Goal: Book appointment/travel/reservation

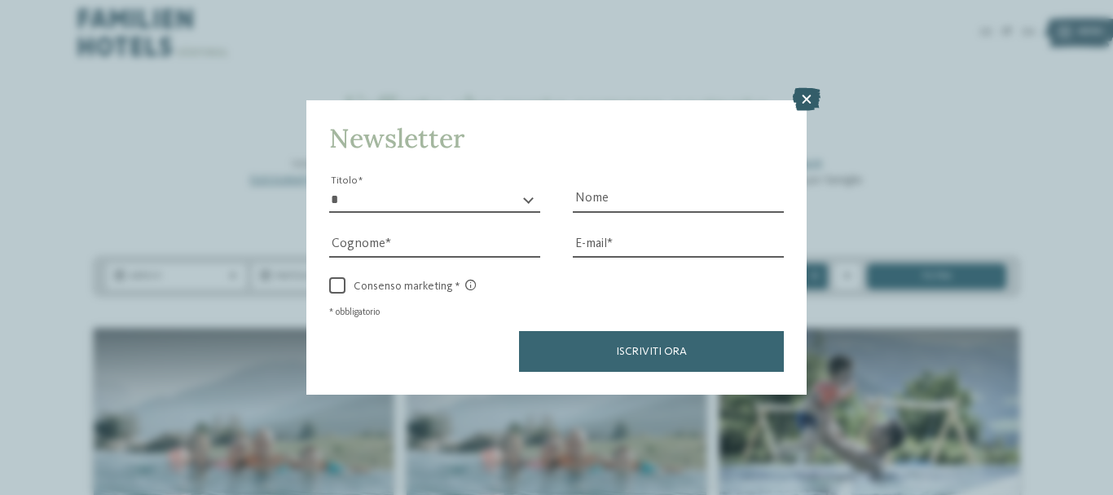
click at [814, 101] on icon at bounding box center [807, 99] width 28 height 23
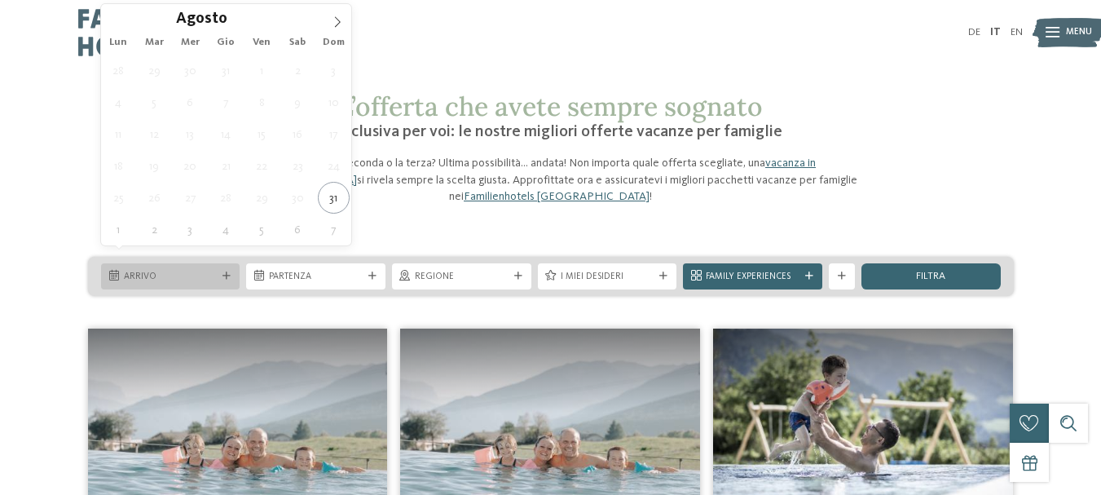
click at [181, 270] on span "Arrivo" at bounding box center [171, 276] width 94 height 13
click at [337, 24] on icon at bounding box center [337, 21] width 11 height 11
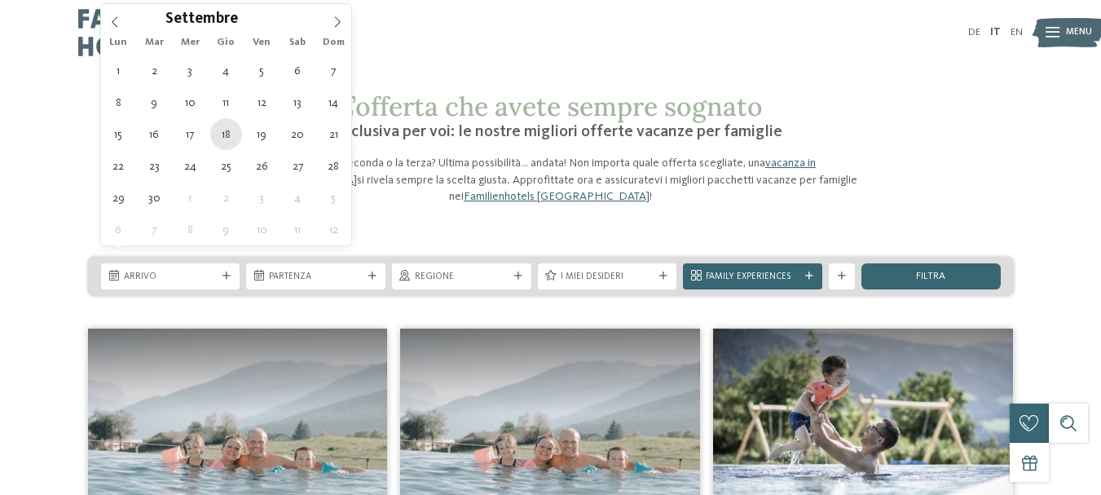
type div "[DATE]"
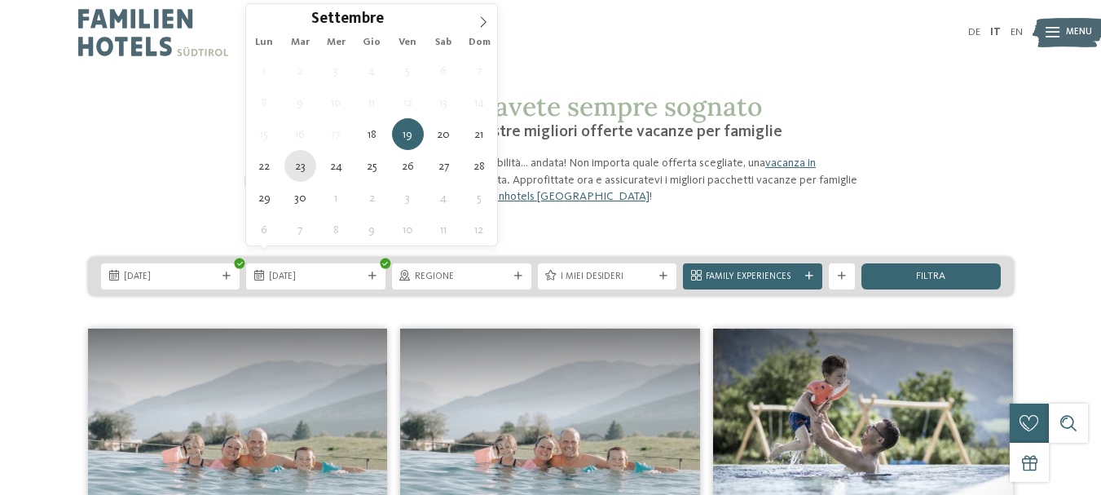
type div "[DATE]"
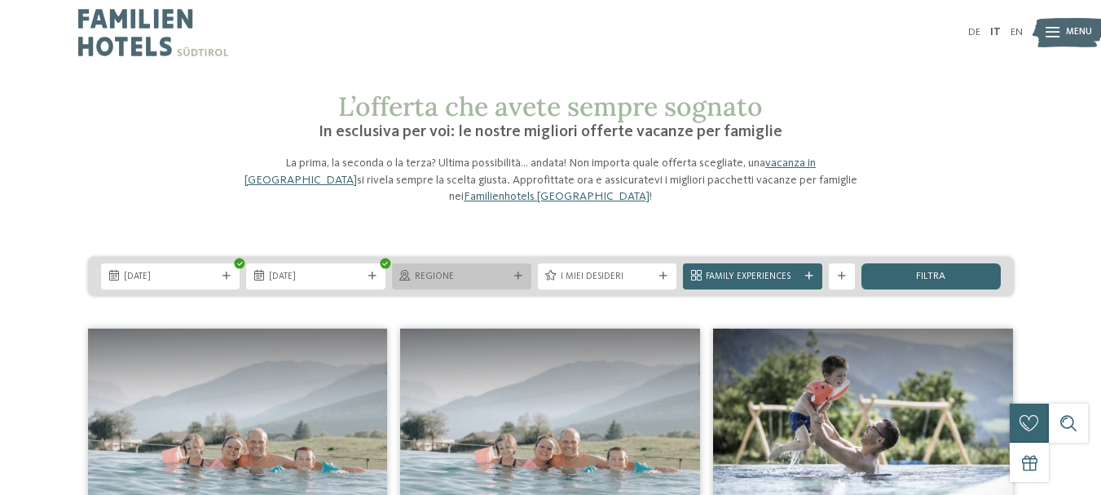
click at [453, 270] on span "Regione" at bounding box center [462, 276] width 94 height 13
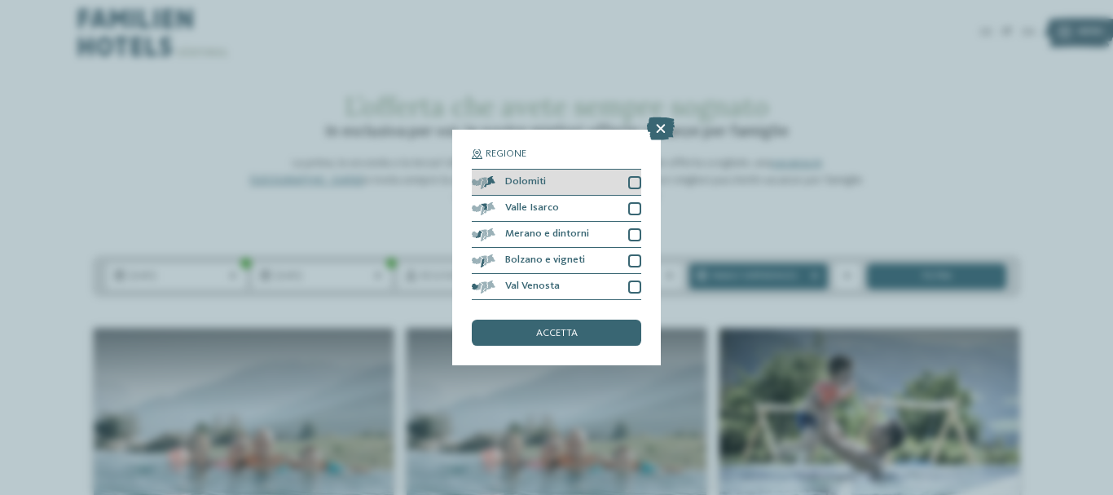
click at [631, 181] on div at bounding box center [634, 182] width 13 height 13
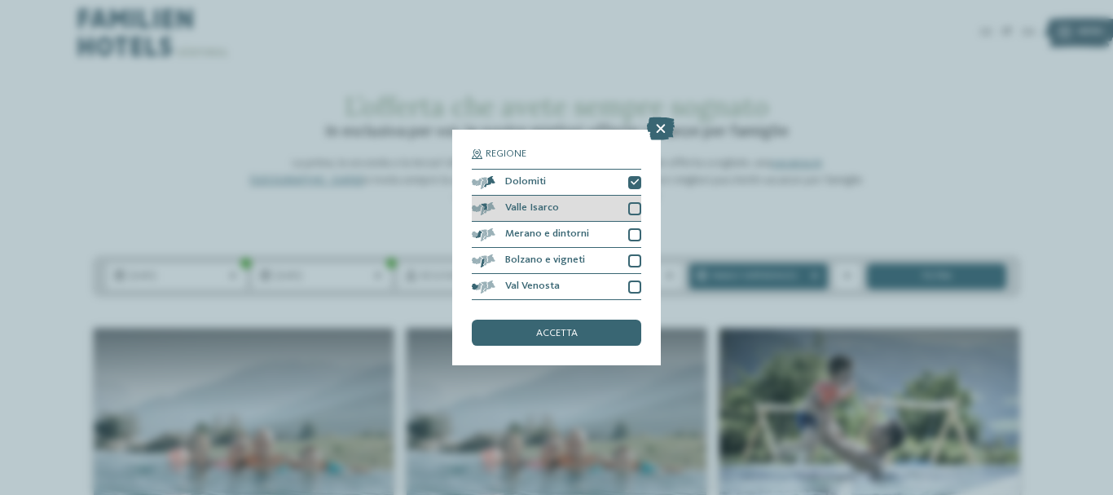
click at [633, 211] on div at bounding box center [634, 208] width 13 height 13
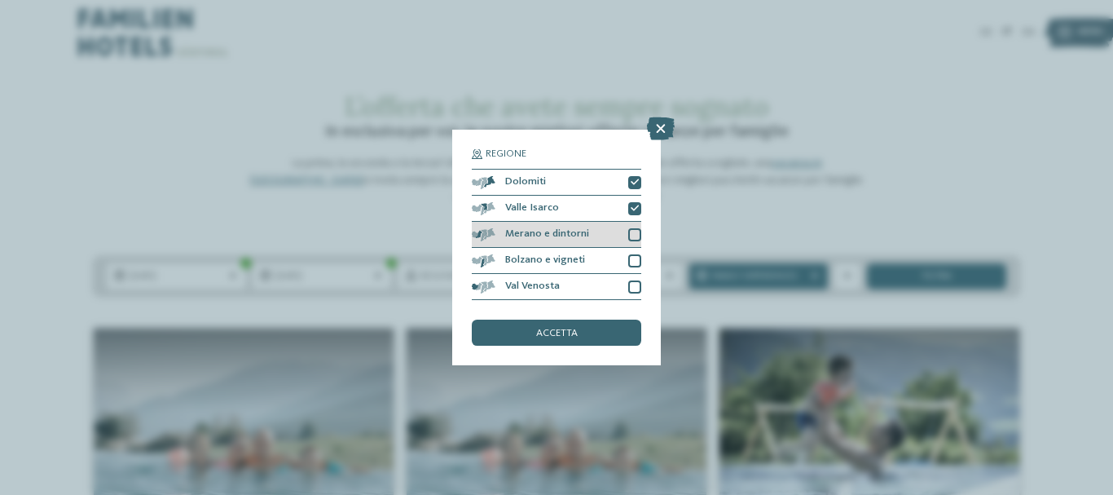
click at [632, 229] on div at bounding box center [634, 234] width 13 height 13
click at [632, 251] on div "Bolzano e vigneti" at bounding box center [556, 261] width 169 height 26
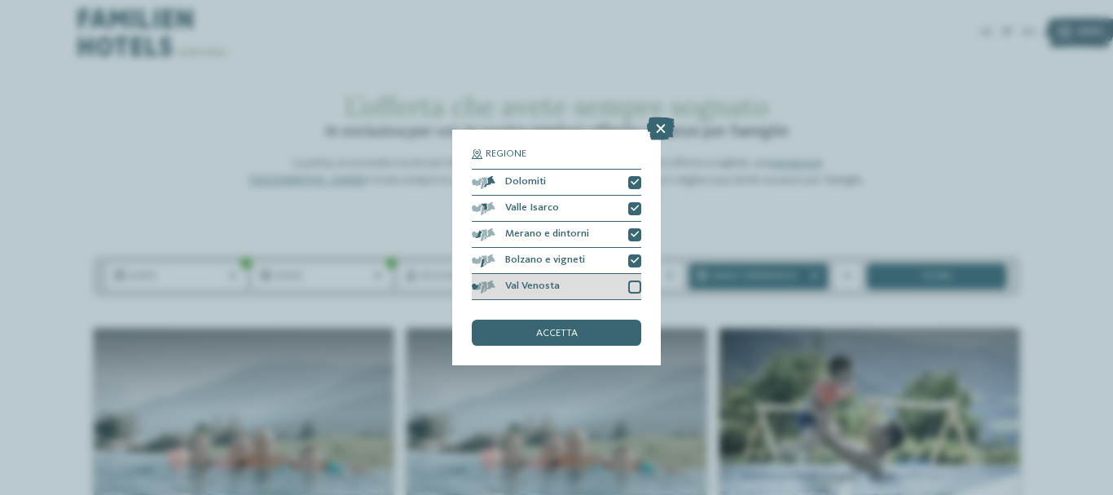
click at [632, 285] on div at bounding box center [634, 286] width 13 height 13
click at [547, 331] on span "accetta" at bounding box center [557, 333] width 42 height 11
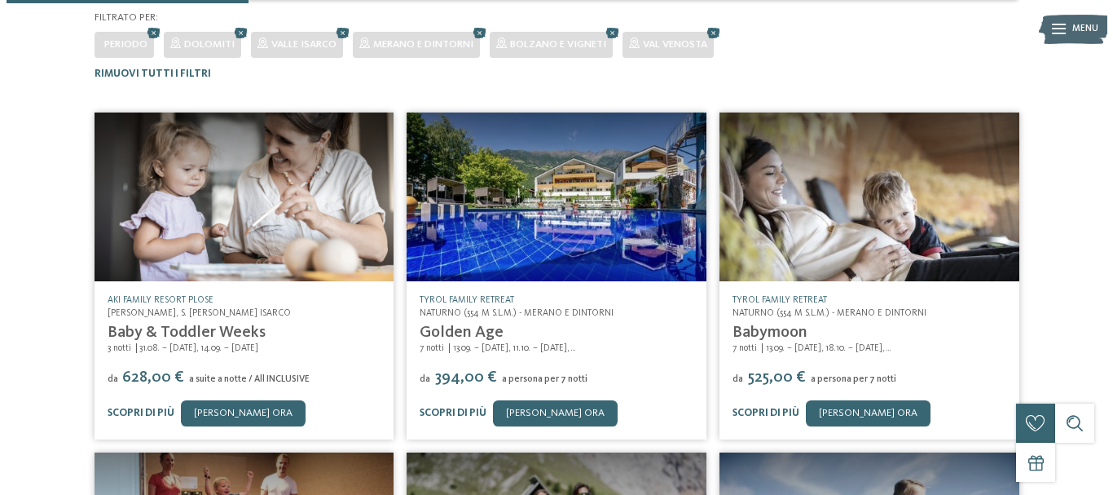
scroll to position [132, 0]
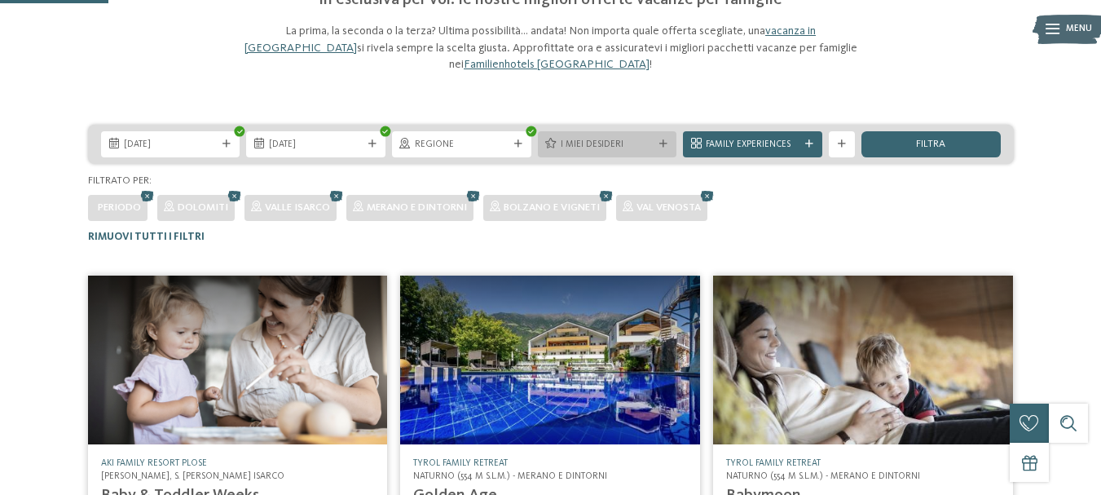
click at [620, 138] on span "I miei desideri" at bounding box center [608, 144] width 94 height 13
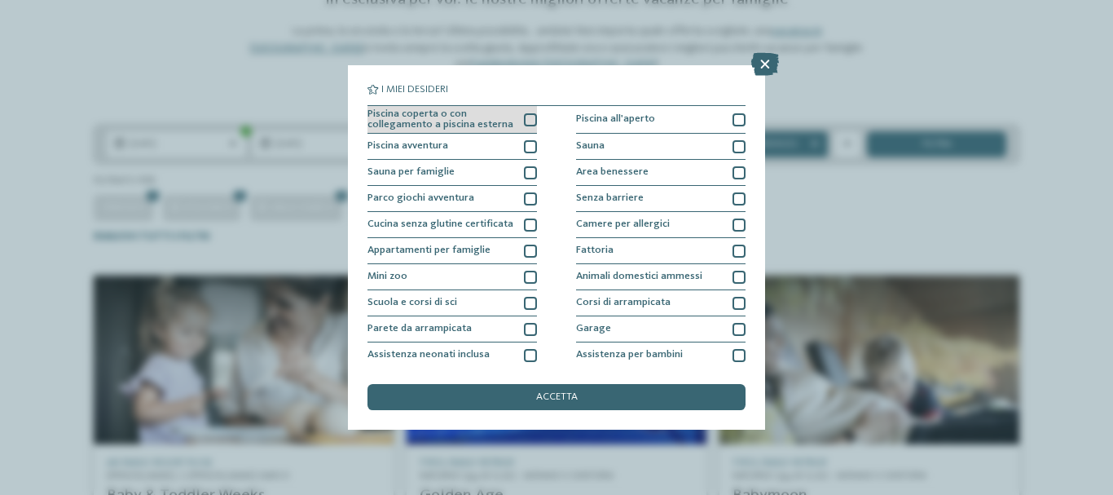
click at [525, 119] on div at bounding box center [530, 119] width 13 height 13
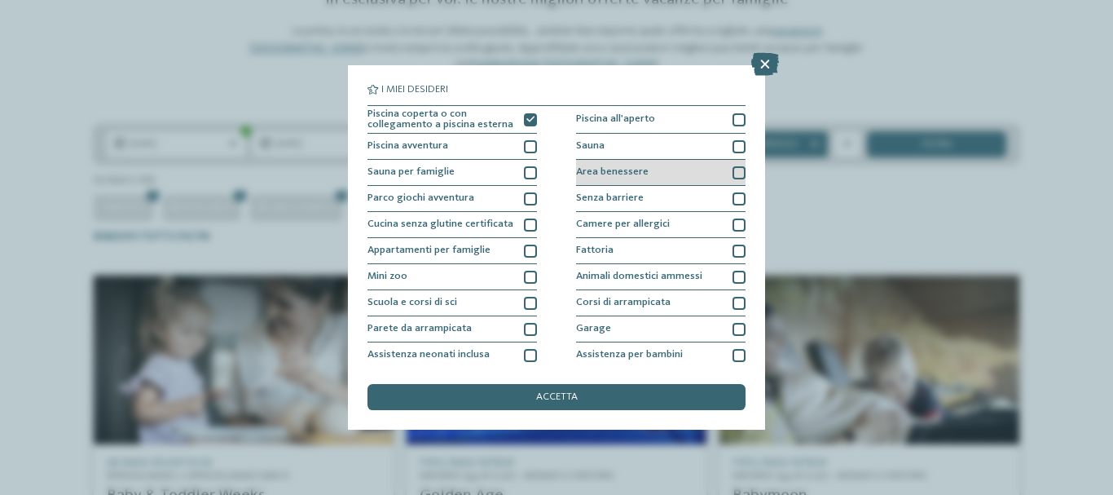
click at [732, 173] on div at bounding box center [738, 172] width 13 height 13
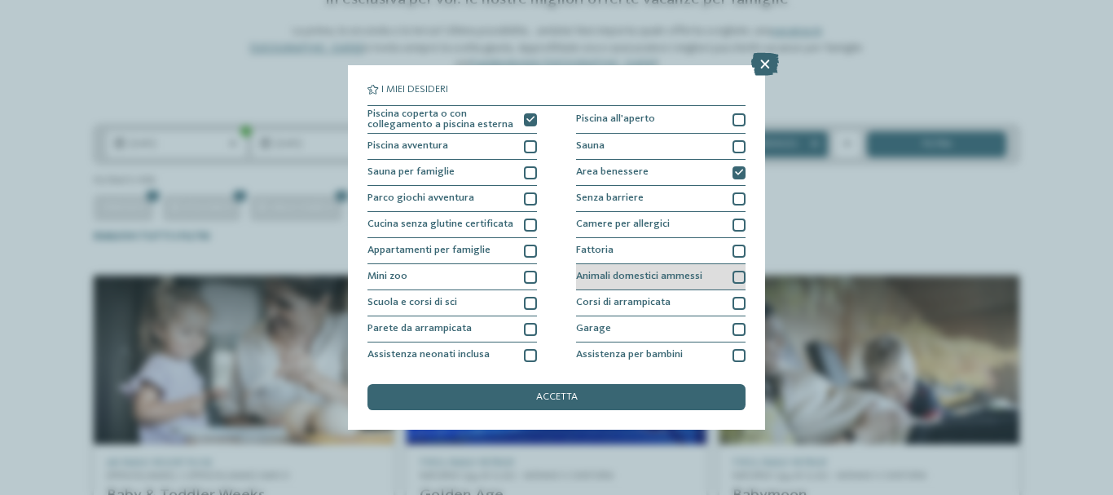
click at [732, 279] on div at bounding box center [738, 276] width 13 height 13
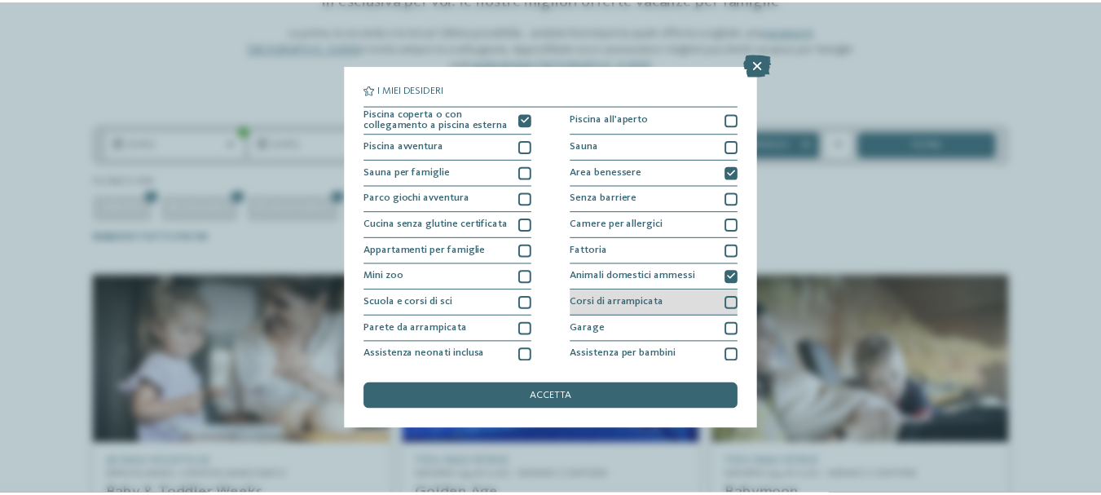
scroll to position [191, 0]
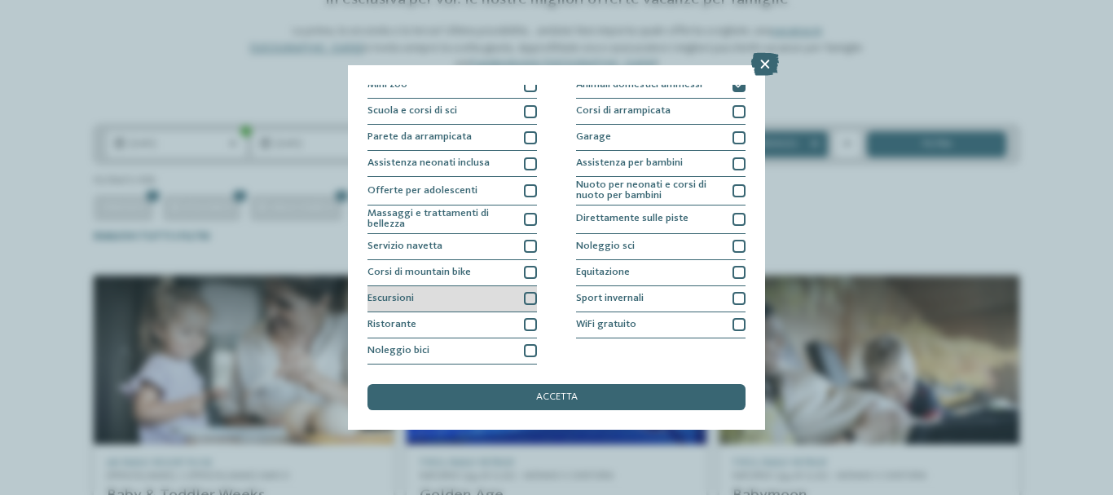
click at [524, 298] on div at bounding box center [530, 298] width 13 height 13
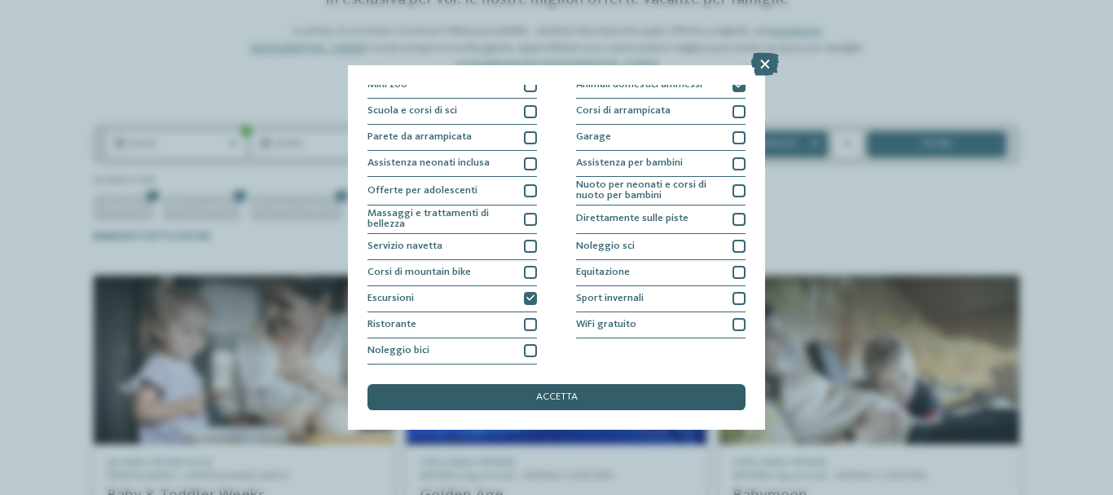
click at [566, 395] on span "accetta" at bounding box center [557, 397] width 42 height 11
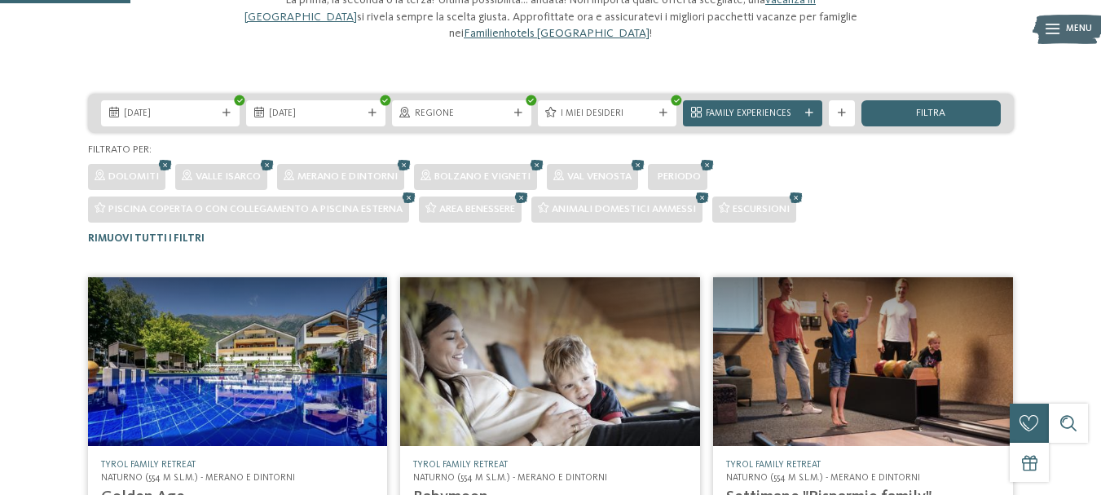
scroll to position [326, 0]
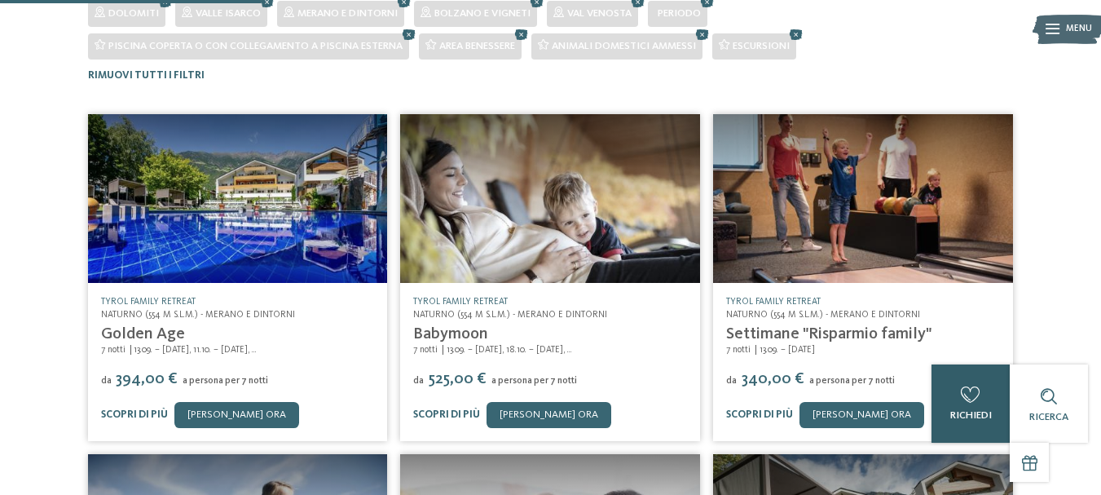
click at [986, 407] on div "0 [GEOGRAPHIC_DATA] 0 di 5 hotel aggiunti alla richiesta Richiedi ora" at bounding box center [970, 403] width 78 height 78
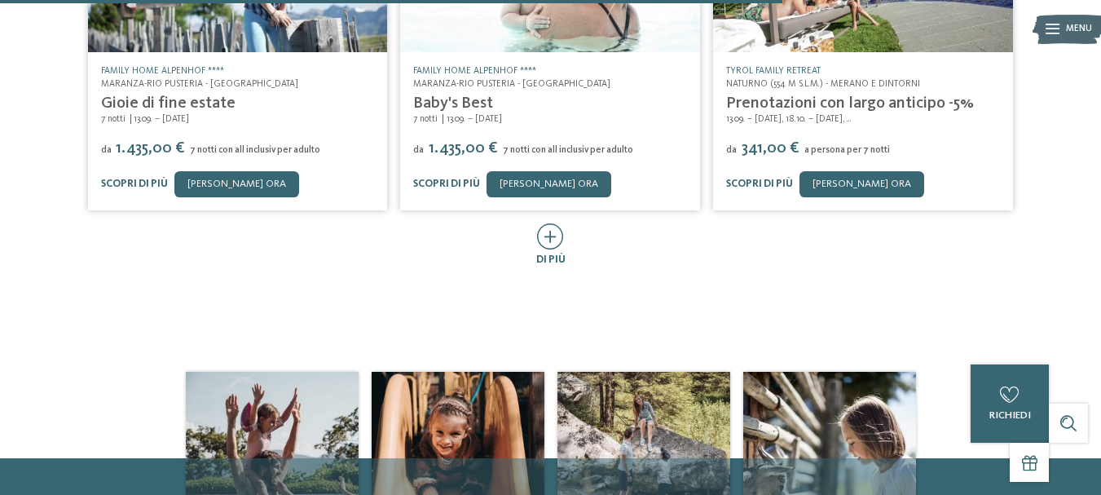
scroll to position [978, 0]
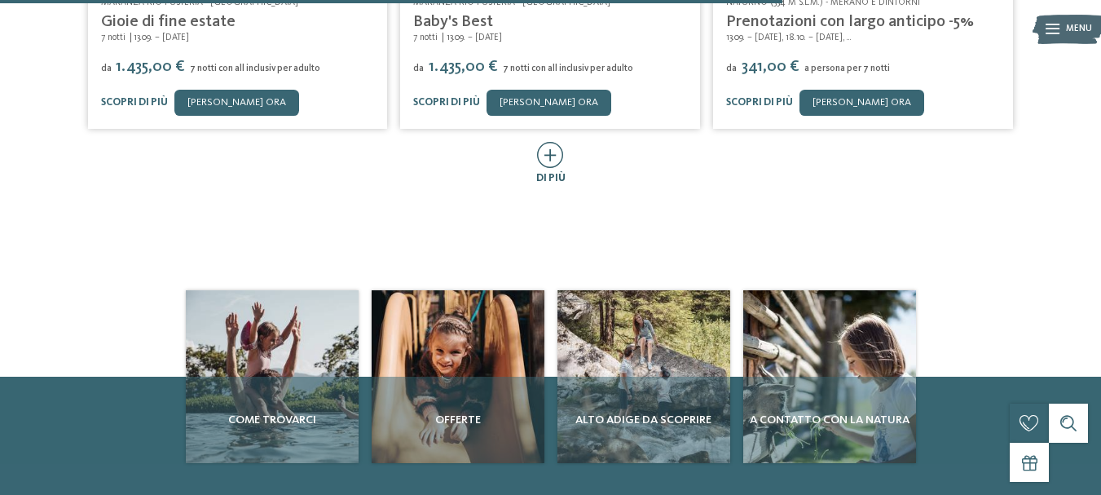
click at [552, 145] on icon at bounding box center [550, 155] width 27 height 26
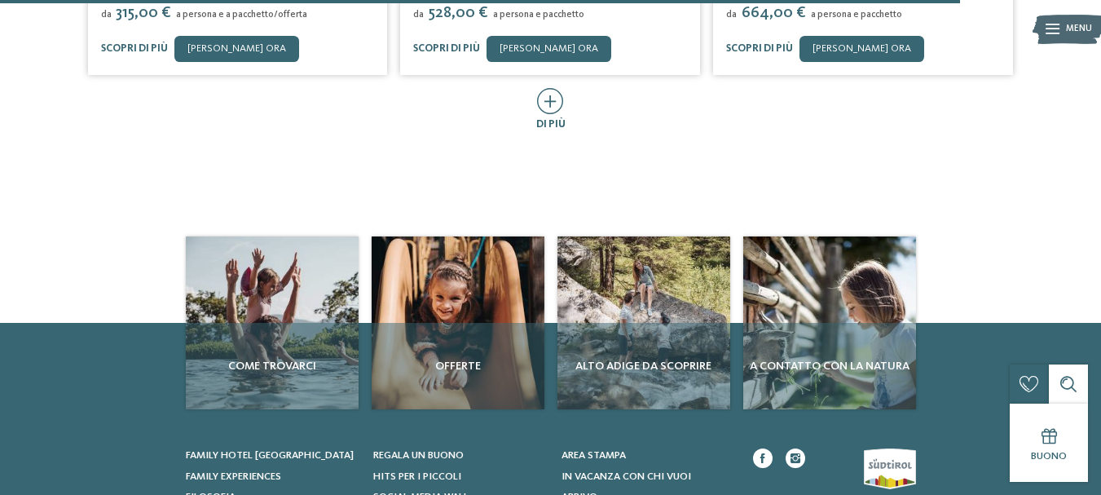
scroll to position [1792, 0]
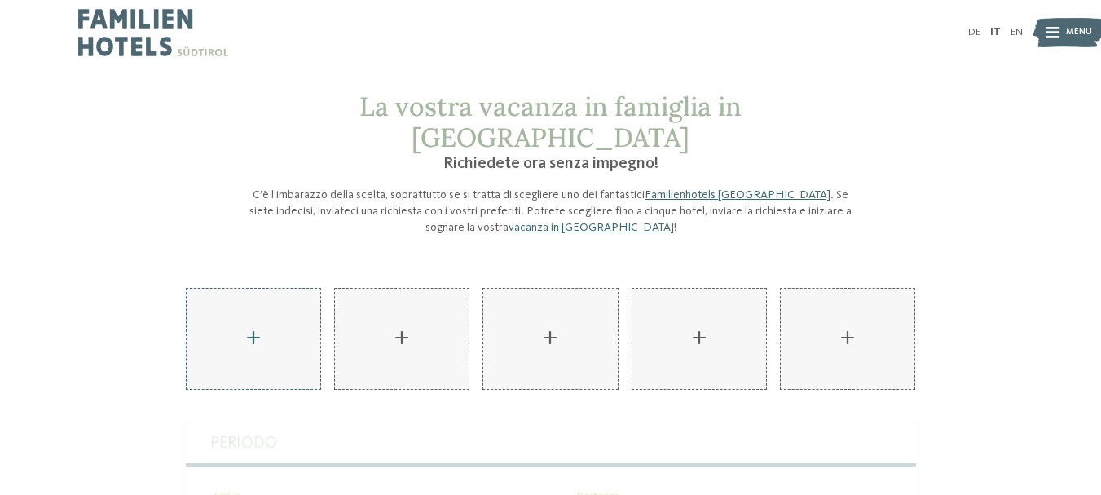
click at [256, 292] on div "AKI Family Resort PLOSE aggiungere" at bounding box center [254, 338] width 134 height 100
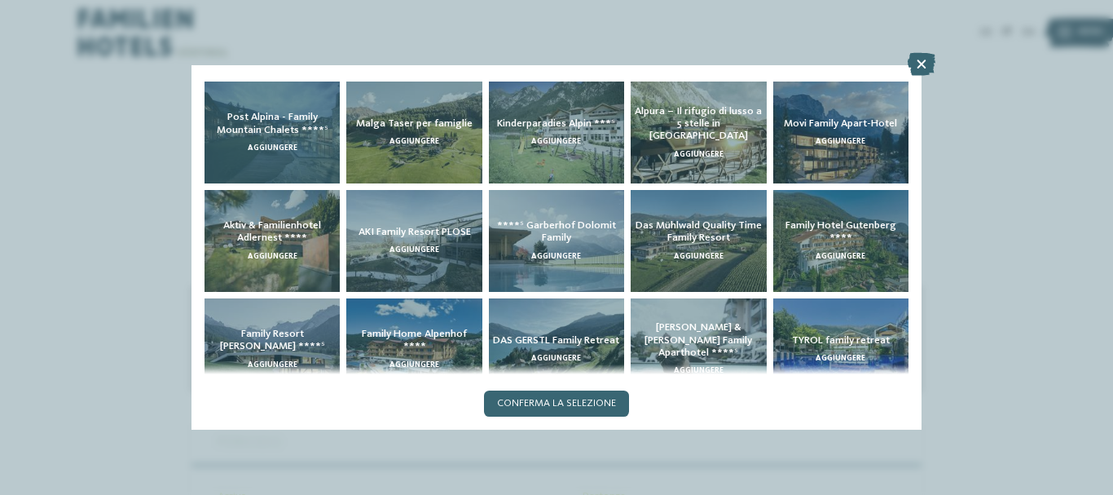
drag, startPoint x: 295, startPoint y: 179, endPoint x: 306, endPoint y: 174, distance: 12.4
click at [295, 178] on div "Post Alpina - Family Mountain Chalets ****ˢ aggiungere" at bounding box center [271, 132] width 135 height 102
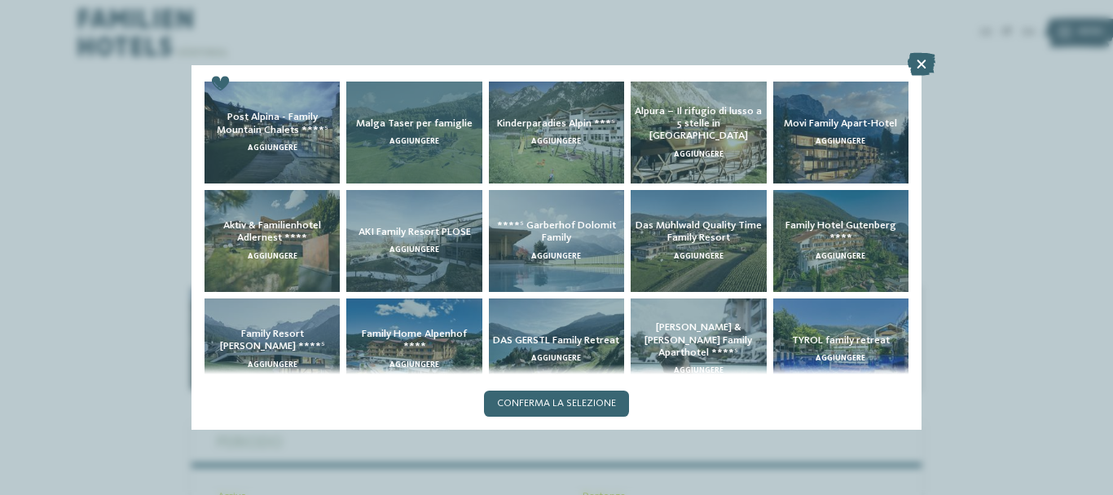
click at [408, 170] on div "Malga Taser per famiglie aggiungere" at bounding box center [413, 132] width 135 height 102
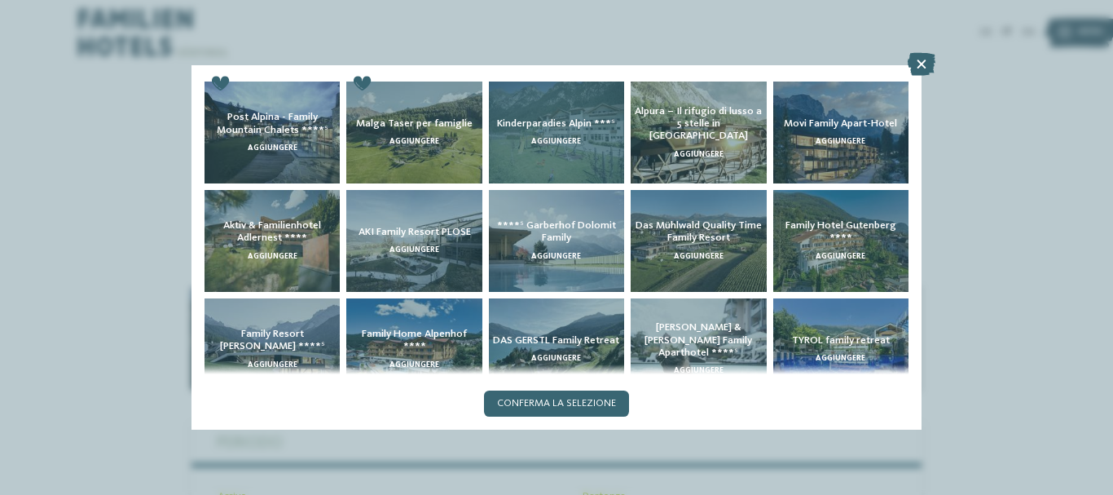
click at [567, 160] on div "Kinderparadies Alpin ***ˢ aggiungere" at bounding box center [556, 132] width 135 height 102
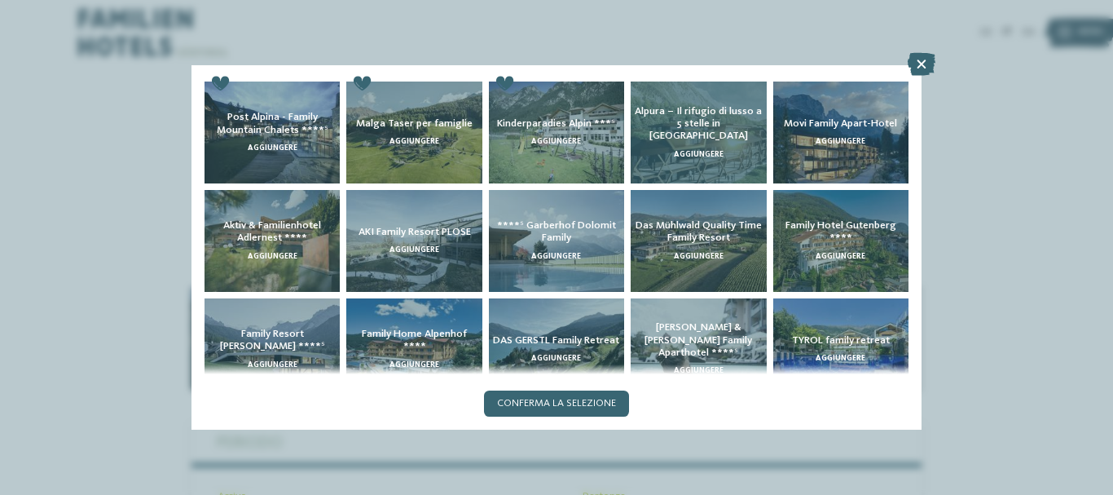
click at [677, 156] on div "Alpura – Il rifugio di lusso a 5 stelle in Alto Adige aggiungere" at bounding box center [698, 132] width 135 height 102
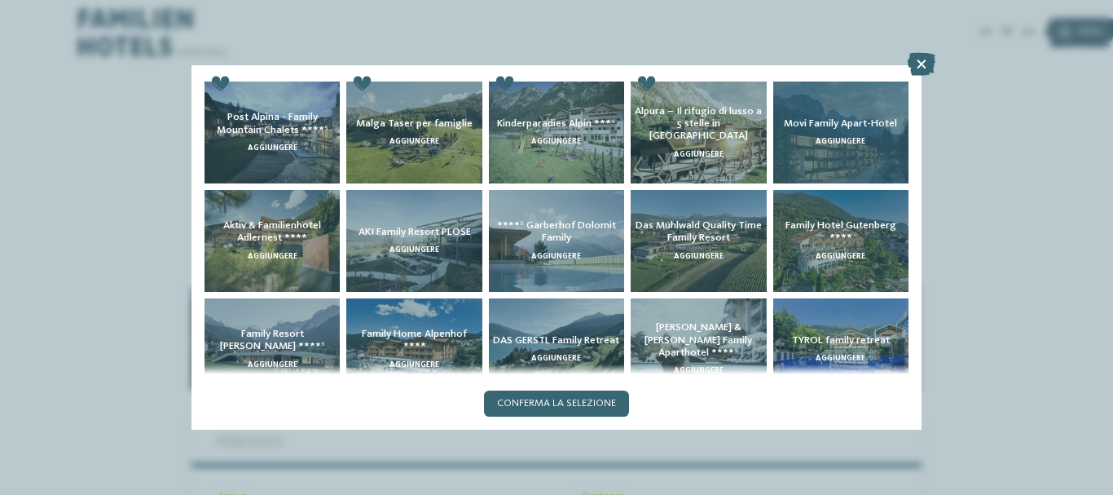
click at [801, 156] on div "Movi Family Apart-Hotel aggiungere" at bounding box center [840, 132] width 135 height 102
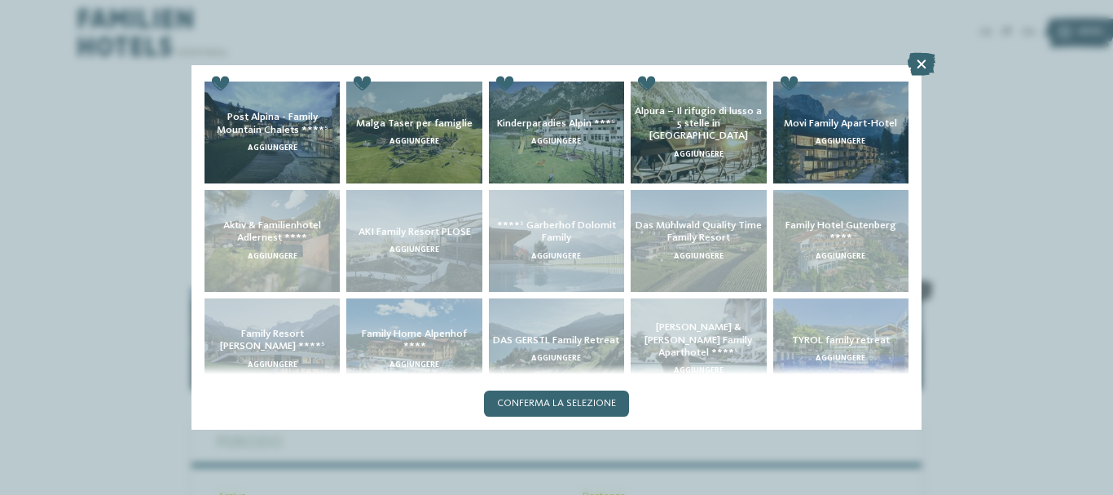
click at [253, 276] on div "Aktiv & Familienhotel Adlernest **** aggiungere" at bounding box center [272, 241] width 142 height 108
click at [393, 270] on div "AKI Family Resort PLOSE aggiungere" at bounding box center [414, 241] width 142 height 108
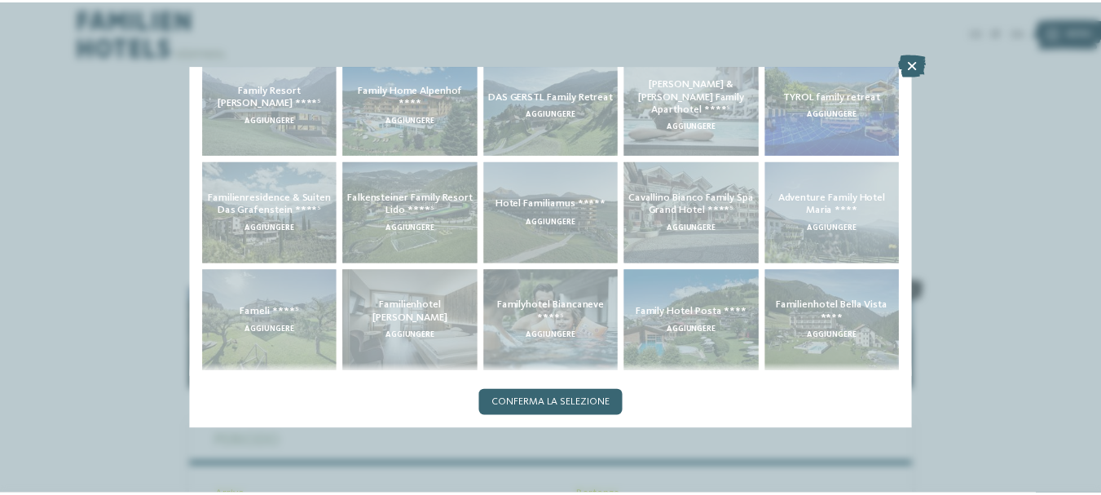
scroll to position [326, 0]
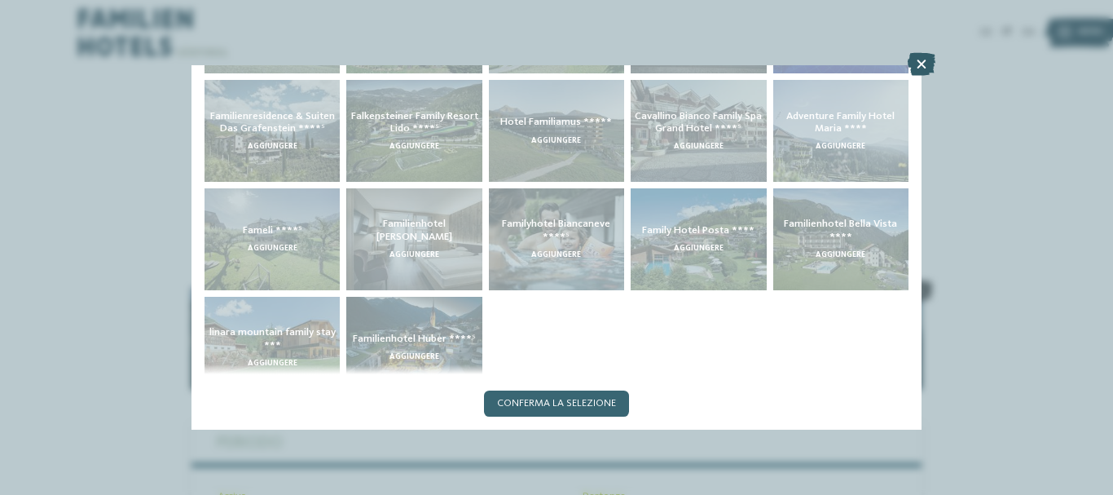
click at [914, 56] on icon at bounding box center [922, 64] width 28 height 23
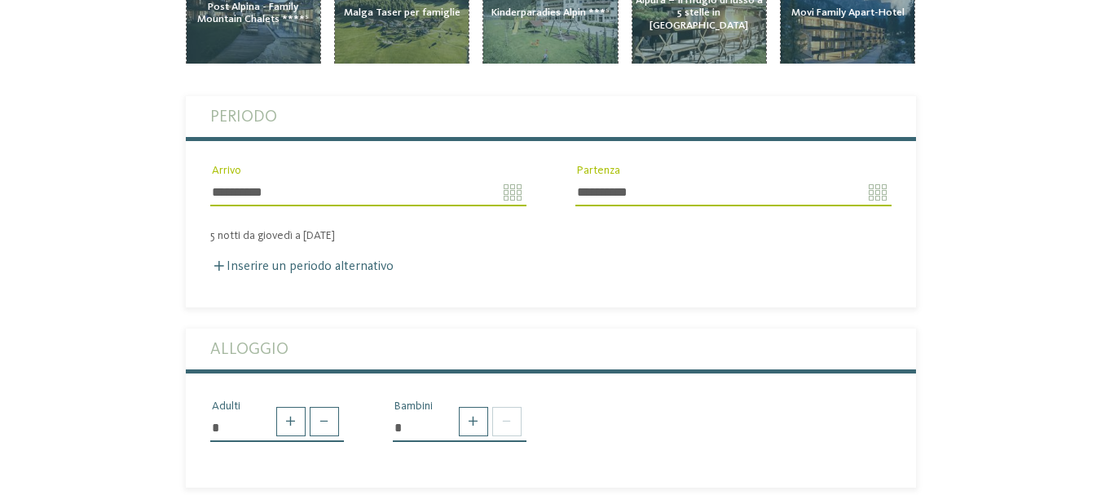
scroll to position [0, 0]
